Goal: Information Seeking & Learning: Learn about a topic

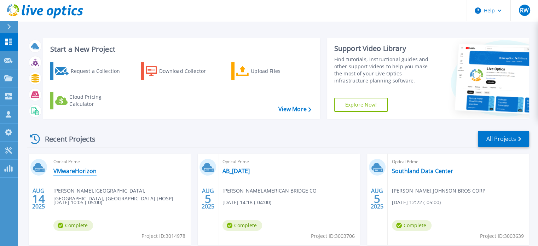
click at [78, 169] on link "VMwareHorizon" at bounding box center [74, 170] width 43 height 7
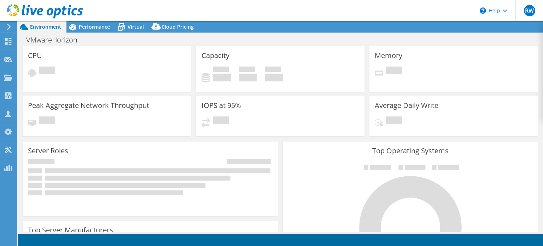
select select "USD"
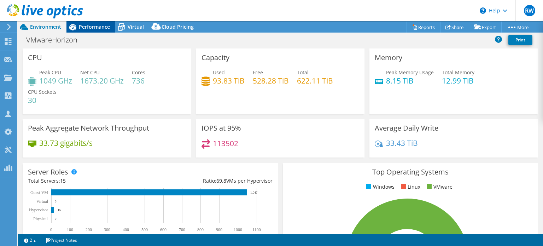
click at [96, 27] on span "Performance" at bounding box center [94, 26] width 31 height 7
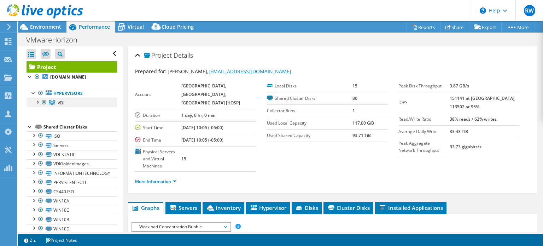
click at [37, 100] on div at bounding box center [37, 101] width 7 height 7
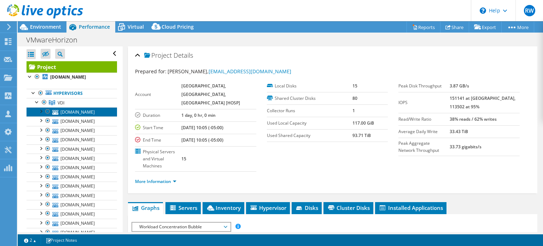
click at [77, 111] on link "[DOMAIN_NAME]" at bounding box center [72, 111] width 91 height 9
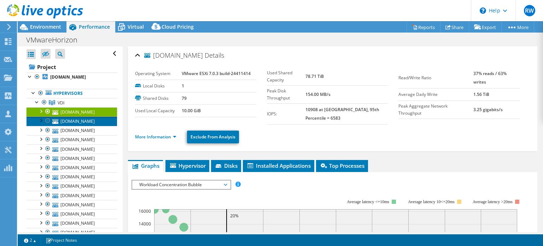
click at [79, 121] on link "[DOMAIN_NAME]" at bounding box center [72, 120] width 91 height 9
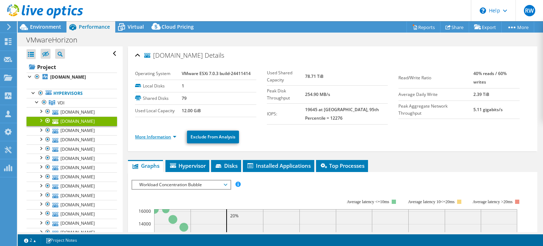
click at [138, 135] on link "More Information" at bounding box center [155, 137] width 41 height 6
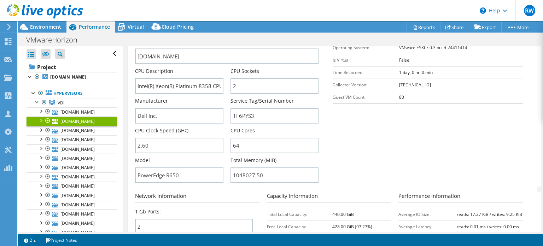
scroll to position [134, 0]
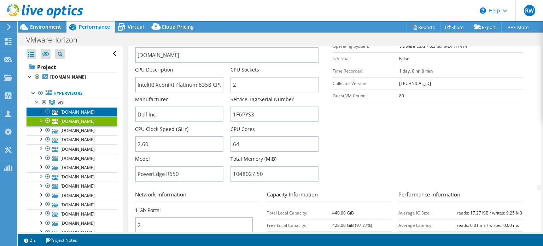
click at [67, 113] on link "[DOMAIN_NAME]" at bounding box center [72, 111] width 91 height 9
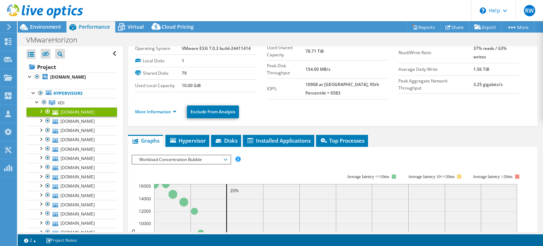
scroll to position [26, 0]
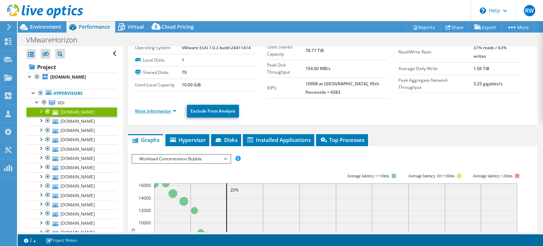
click at [161, 110] on link "More Information" at bounding box center [155, 111] width 41 height 6
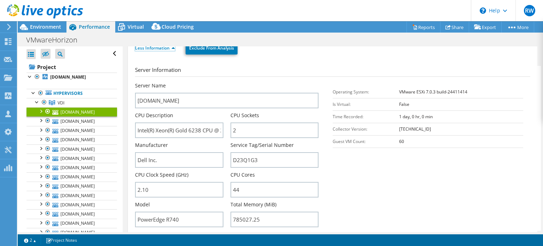
scroll to position [104, 0]
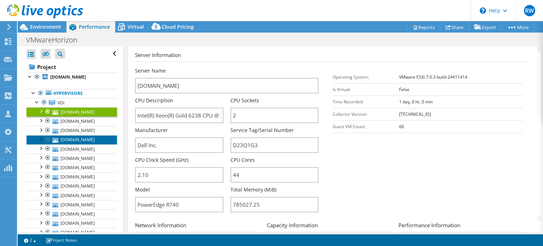
click at [77, 138] on link "[DOMAIN_NAME]" at bounding box center [72, 139] width 91 height 9
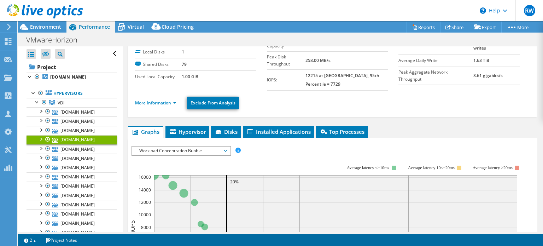
scroll to position [33, 0]
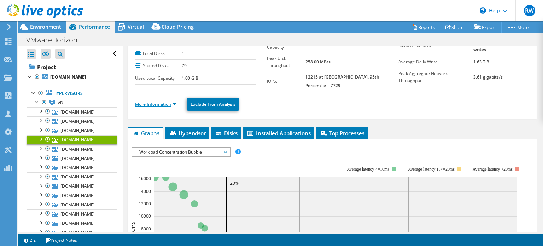
click at [155, 102] on link "More Information" at bounding box center [155, 104] width 41 height 6
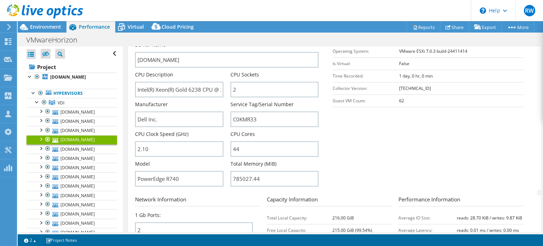
scroll to position [138, 0]
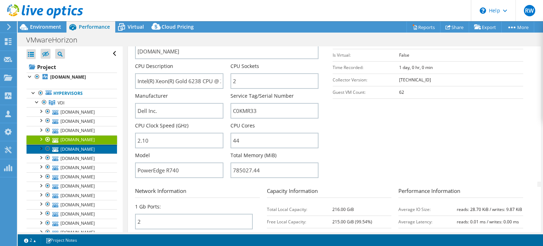
click at [79, 149] on link "[DOMAIN_NAME]" at bounding box center [72, 148] width 91 height 9
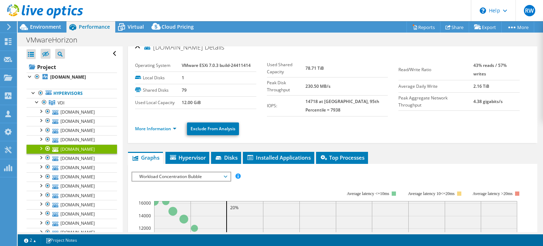
scroll to position [10, 0]
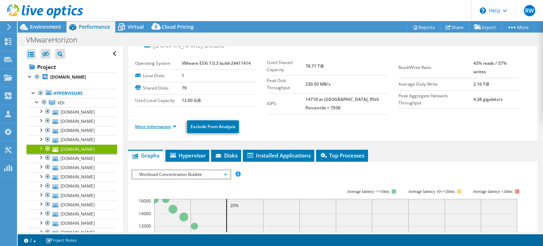
click at [161, 125] on link "More Information" at bounding box center [155, 126] width 41 height 6
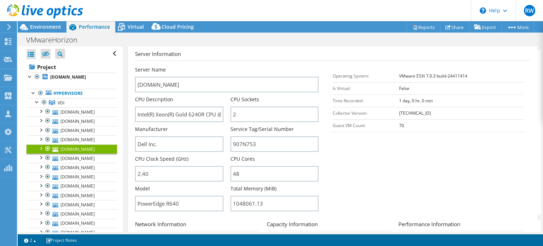
scroll to position [102, 0]
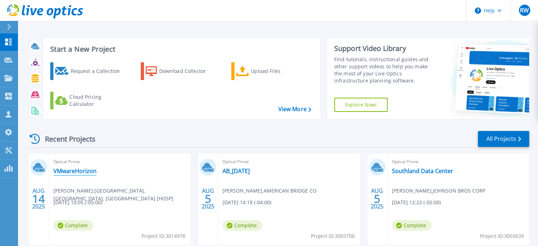
click at [82, 169] on link "VMwareHorizon" at bounding box center [74, 170] width 43 height 7
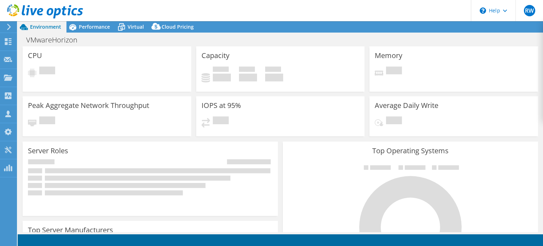
select select "USD"
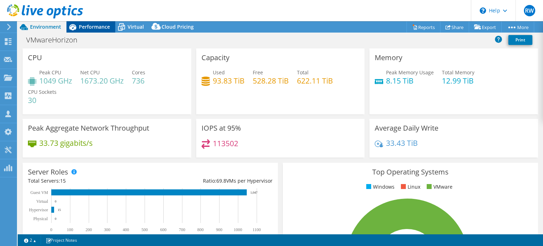
click at [92, 29] on span "Performance" at bounding box center [94, 26] width 31 height 7
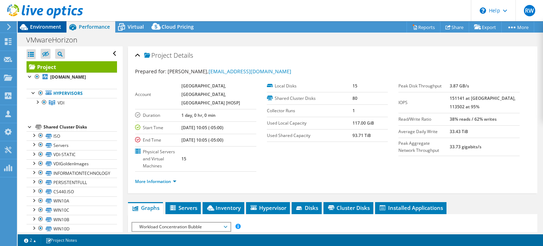
click at [38, 29] on span "Environment" at bounding box center [45, 26] width 31 height 7
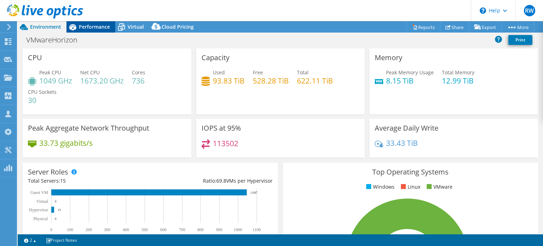
click at [86, 29] on span "Performance" at bounding box center [94, 26] width 31 height 7
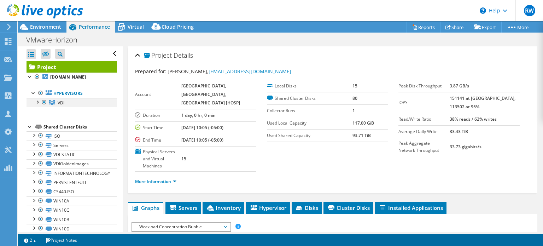
click at [38, 101] on div at bounding box center [37, 101] width 7 height 7
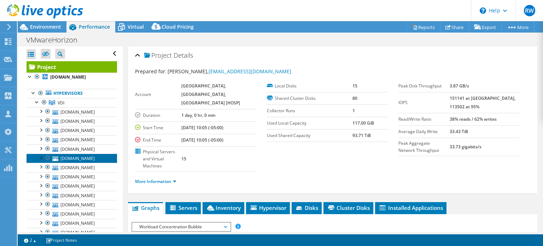
click at [76, 163] on link "[DOMAIN_NAME]" at bounding box center [72, 157] width 91 height 9
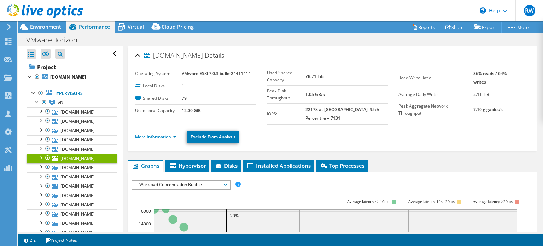
click at [144, 134] on link "More Information" at bounding box center [155, 137] width 41 height 6
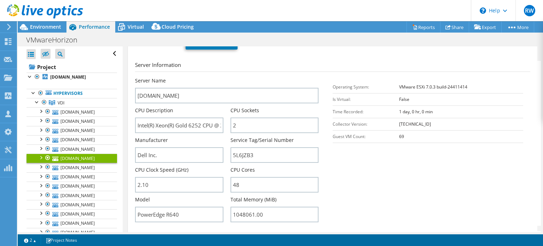
scroll to position [95, 0]
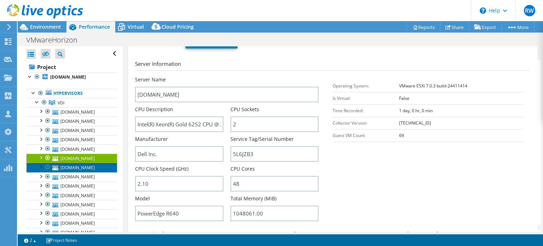
click at [92, 172] on link "[DOMAIN_NAME]" at bounding box center [72, 167] width 91 height 9
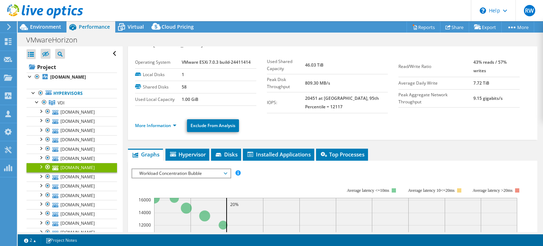
scroll to position [10, 0]
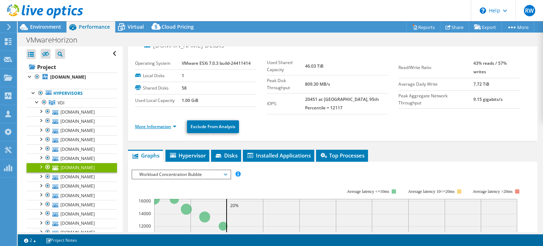
click at [155, 127] on link "More Information" at bounding box center [155, 126] width 41 height 6
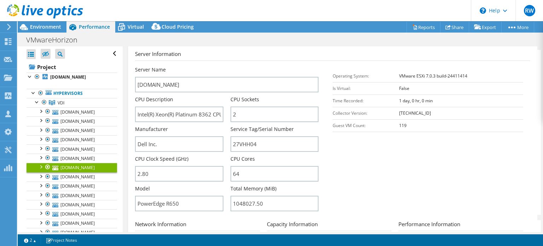
scroll to position [115, 0]
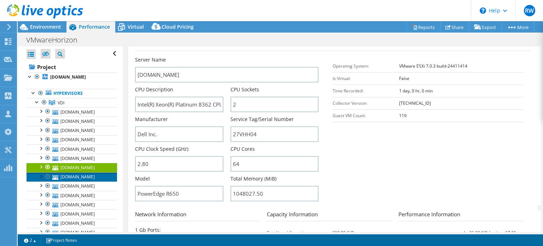
click at [78, 181] on link "[DOMAIN_NAME]" at bounding box center [72, 176] width 91 height 9
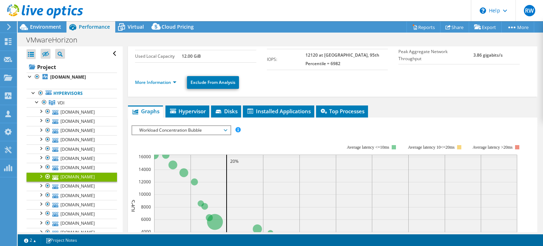
scroll to position [50, 0]
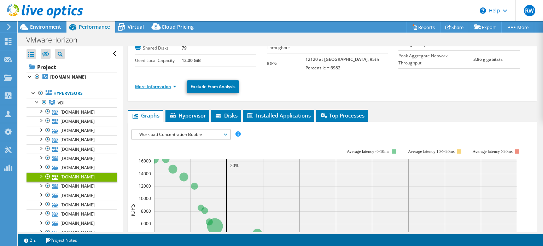
click at [159, 86] on link "More Information" at bounding box center [155, 86] width 41 height 6
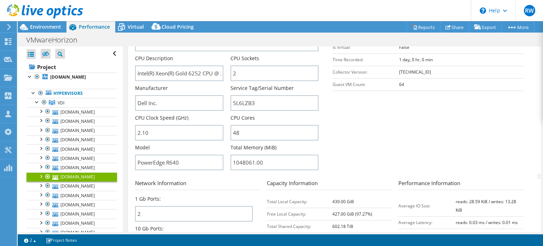
scroll to position [147, 0]
